Goal: Task Accomplishment & Management: Manage account settings

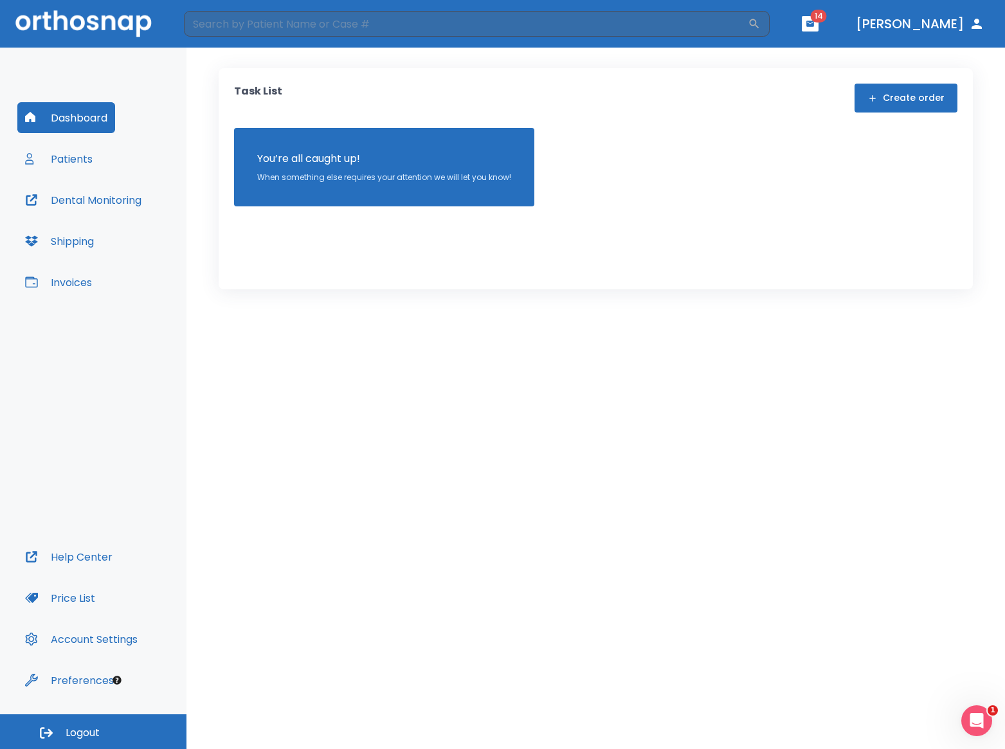
click at [75, 285] on button "Invoices" at bounding box center [58, 282] width 82 height 31
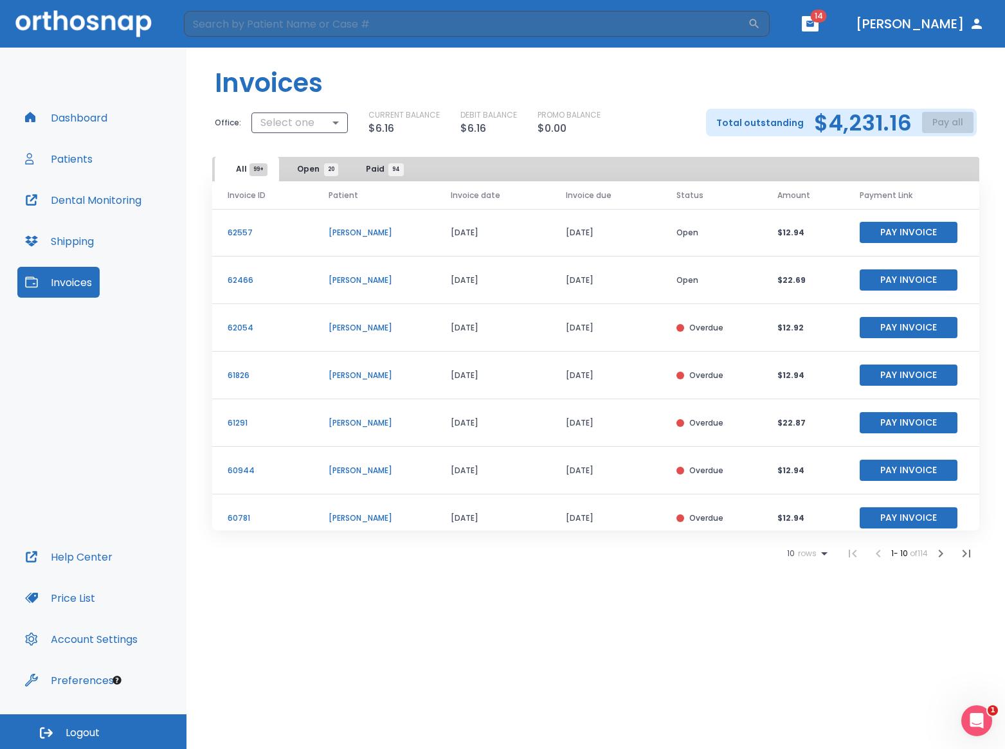
click at [792, 194] on span "Amount" at bounding box center [793, 196] width 33 height 12
click at [321, 165] on span "Open 20" at bounding box center [314, 169] width 34 height 12
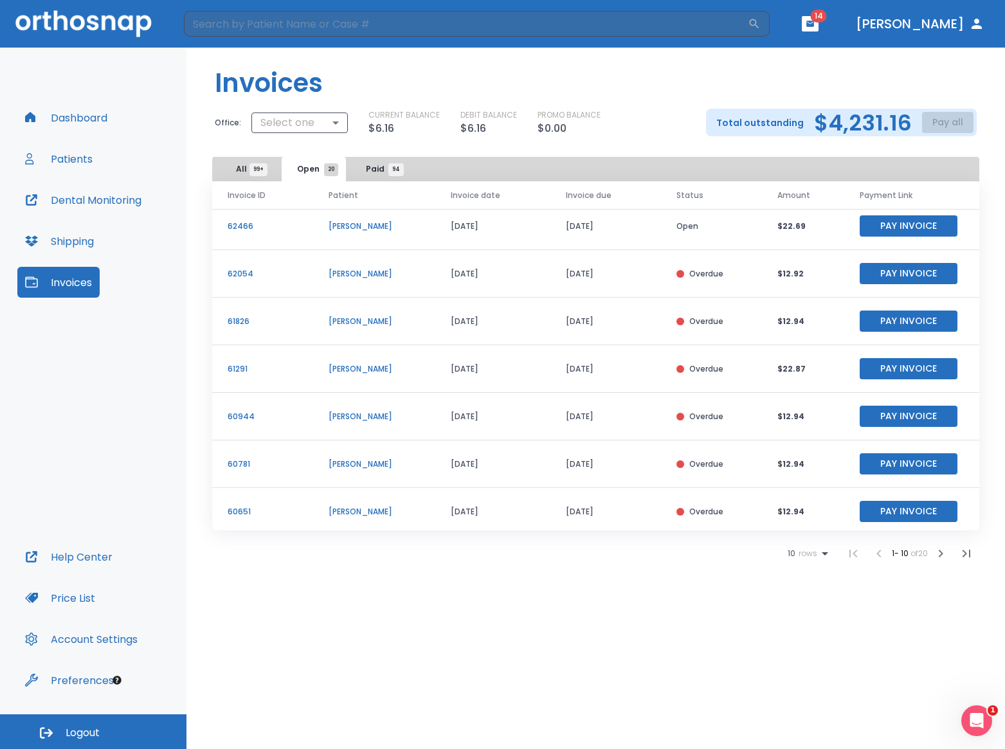
scroll to position [155, 0]
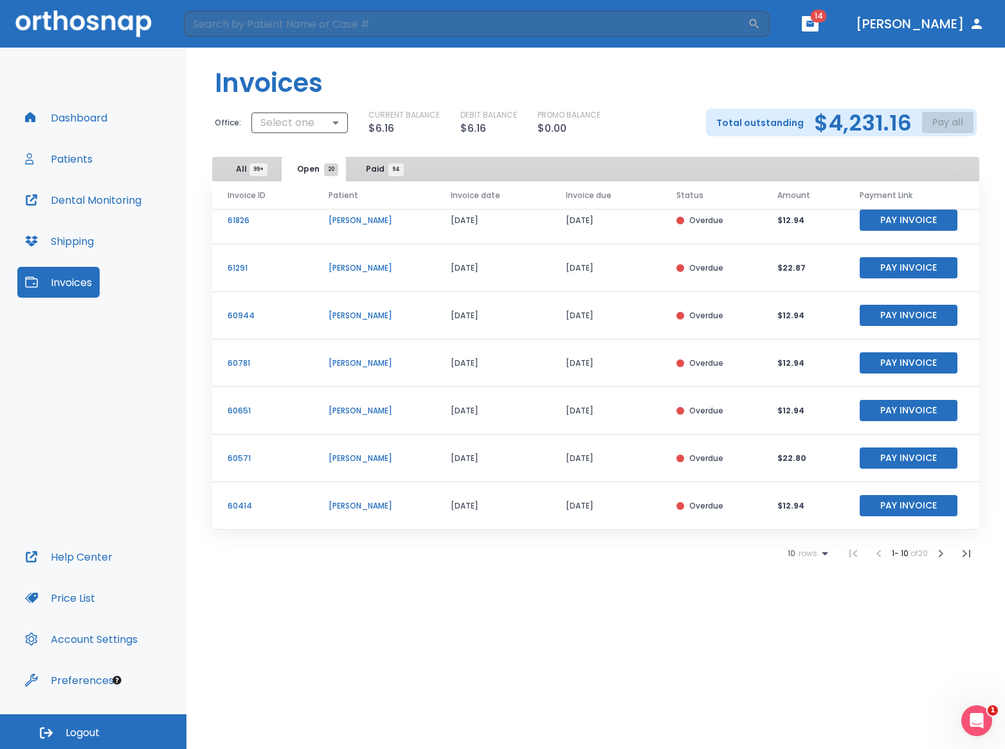
click at [809, 555] on span "rows" at bounding box center [806, 553] width 22 height 9
click at [800, 678] on p "100" at bounding box center [802, 679] width 13 height 12
